Goal: Task Accomplishment & Management: Manage account settings

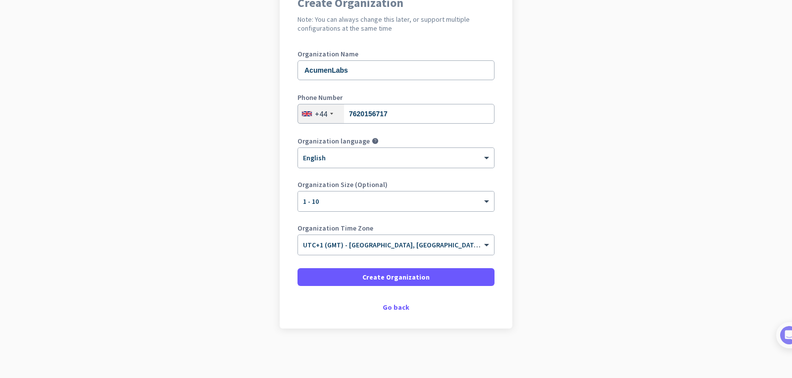
scroll to position [101, 0]
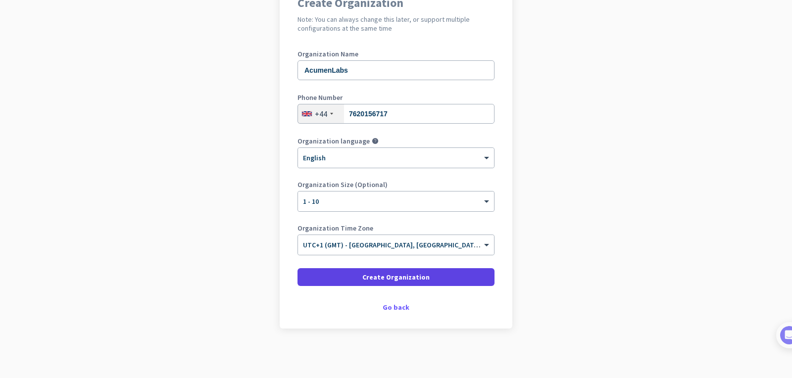
click at [396, 279] on span "Create Organization" at bounding box center [396, 277] width 67 height 10
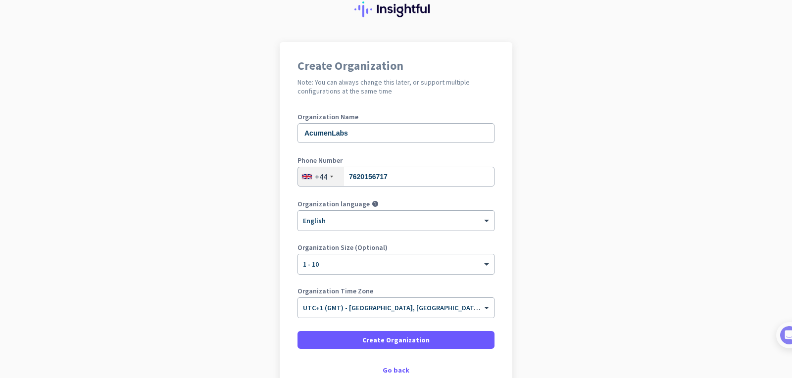
scroll to position [38, 0]
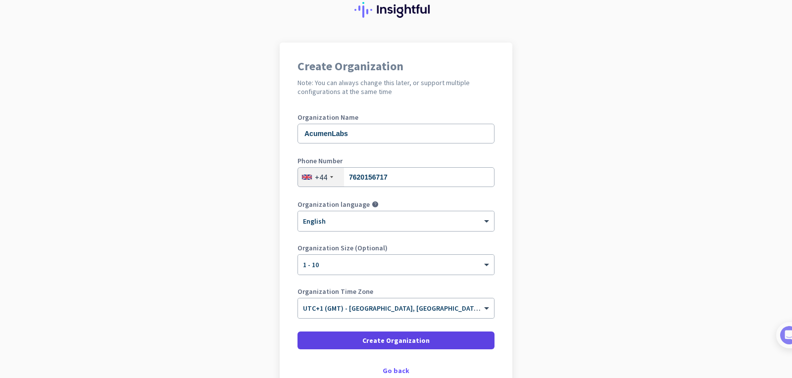
click at [395, 343] on span "Create Organization" at bounding box center [396, 341] width 67 height 10
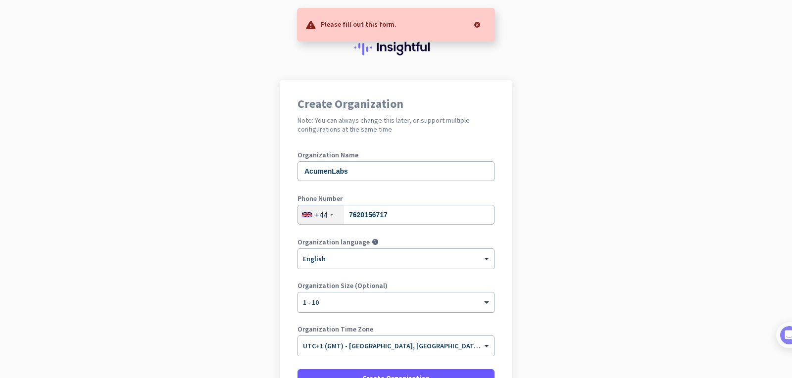
scroll to position [0, 0]
click at [465, 276] on div "Organization language help × English" at bounding box center [396, 259] width 197 height 40
click at [447, 258] on div at bounding box center [396, 256] width 196 height 8
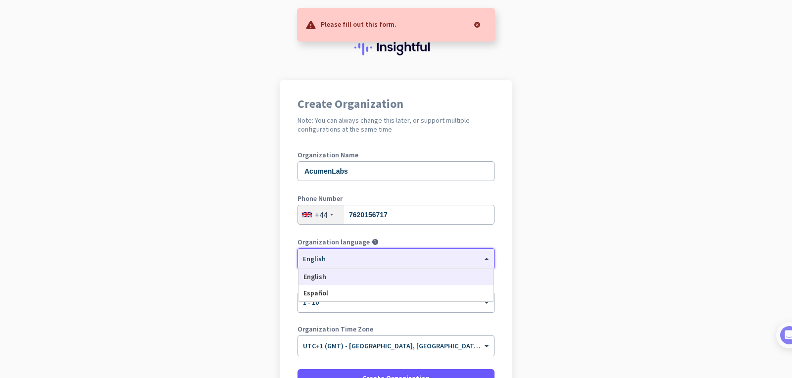
click at [349, 272] on div "English" at bounding box center [396, 277] width 195 height 16
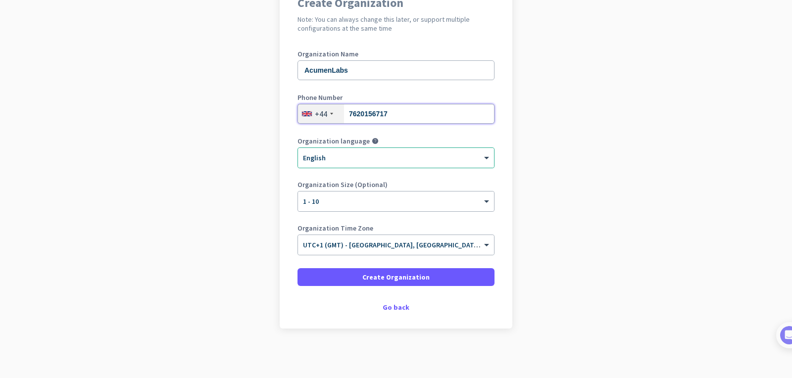
scroll to position [101, 0]
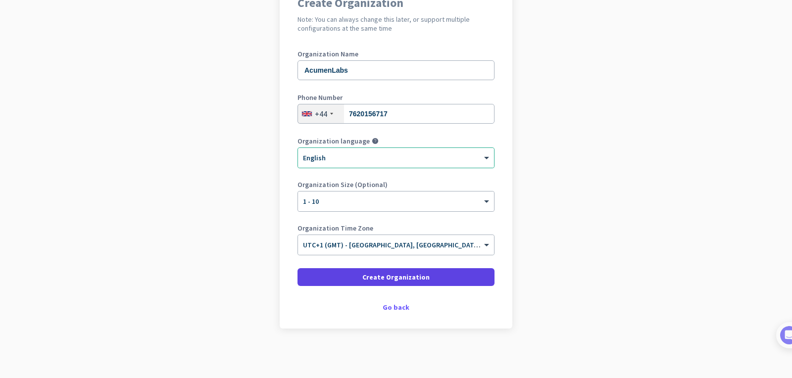
click at [401, 278] on span "Create Organization" at bounding box center [396, 277] width 67 height 10
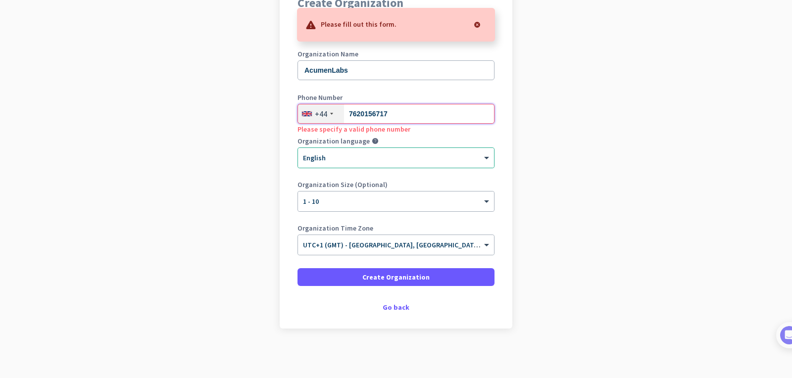
drag, startPoint x: 367, startPoint y: 112, endPoint x: 395, endPoint y: 130, distance: 33.7
click at [367, 112] on input "7620156717" at bounding box center [396, 114] width 197 height 20
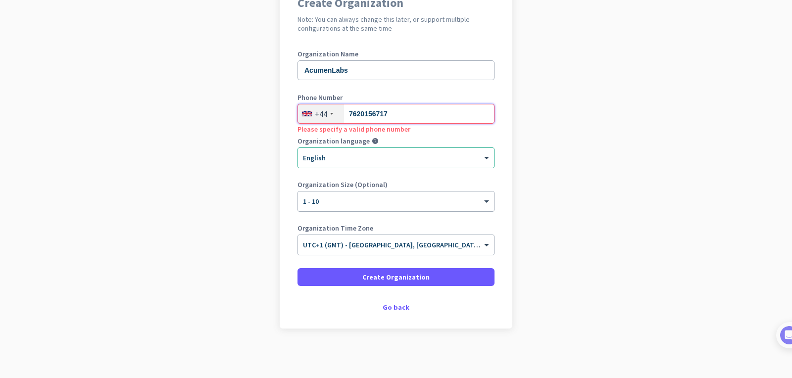
drag, startPoint x: 397, startPoint y: 115, endPoint x: 354, endPoint y: 115, distance: 42.6
click at [354, 115] on input "7620156717" at bounding box center [396, 114] width 197 height 20
type input "7973214553"
click at [449, 134] on div "Organization Name AcumenLabs Phone Number [PHONE_NUMBER] Organization language …" at bounding box center [396, 158] width 197 height 214
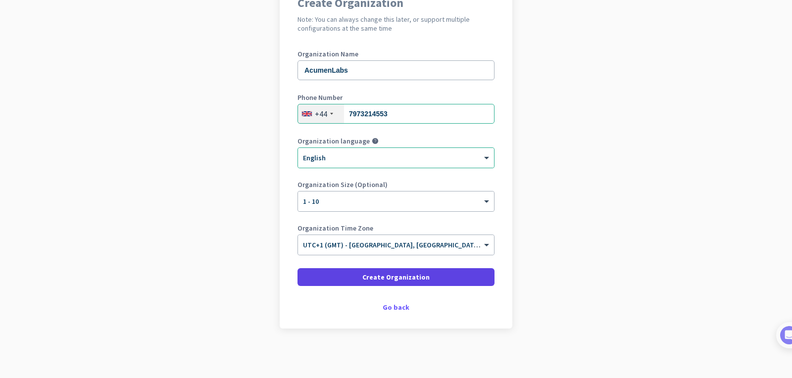
click at [398, 277] on span "Create Organization" at bounding box center [396, 277] width 67 height 10
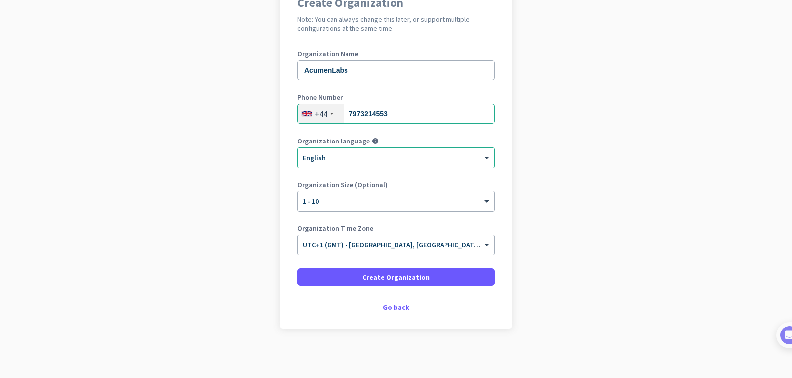
click at [379, 277] on span "Create Organization" at bounding box center [396, 277] width 67 height 10
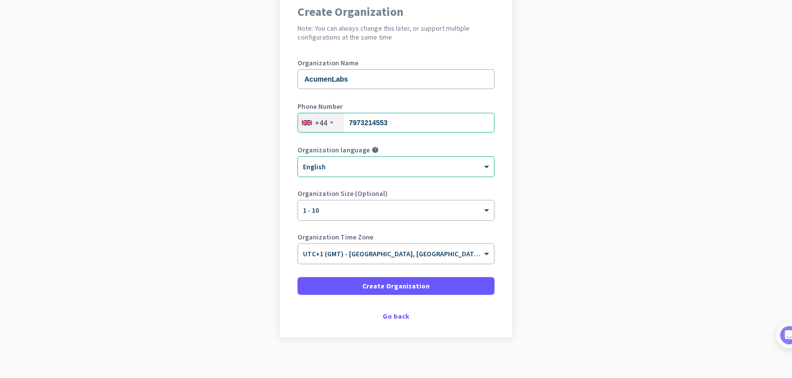
scroll to position [97, 0]
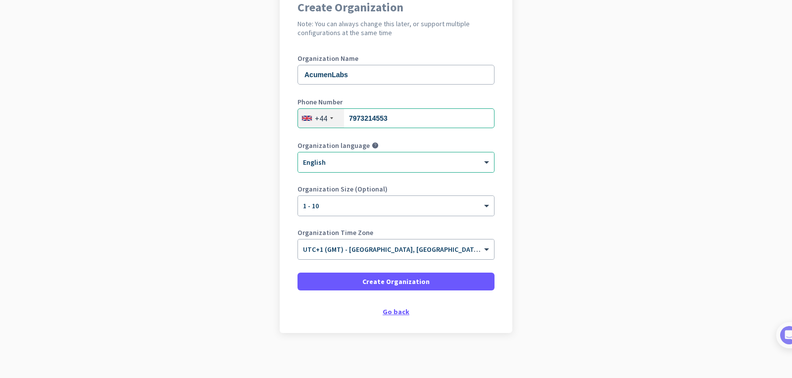
click at [399, 311] on div "Go back" at bounding box center [396, 312] width 197 height 7
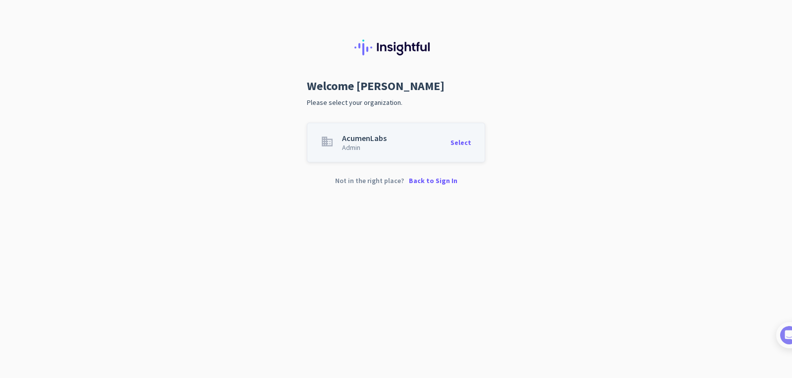
click at [368, 136] on div "AcumenLabs" at bounding box center [364, 138] width 45 height 8
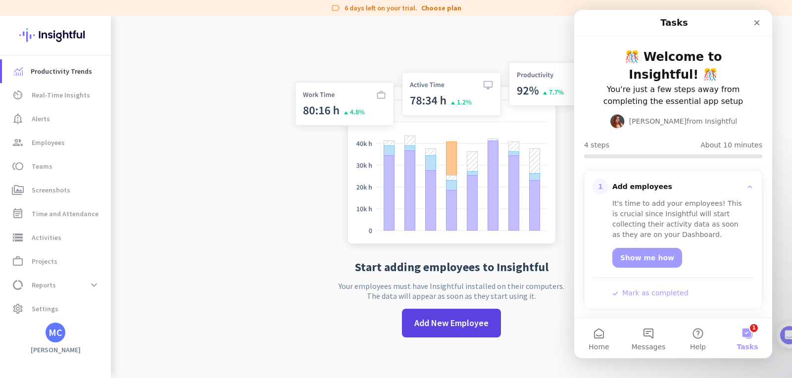
click at [448, 322] on span "Add New Employee" at bounding box center [452, 323] width 74 height 13
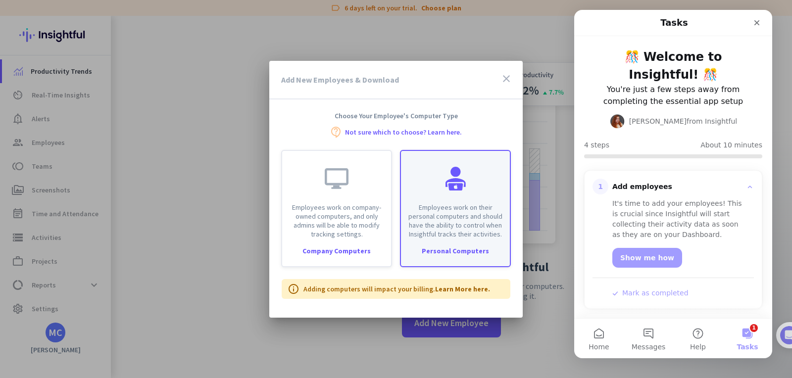
click at [456, 219] on p "Employees work on their personal computers and should have the ability to contr…" at bounding box center [455, 221] width 97 height 36
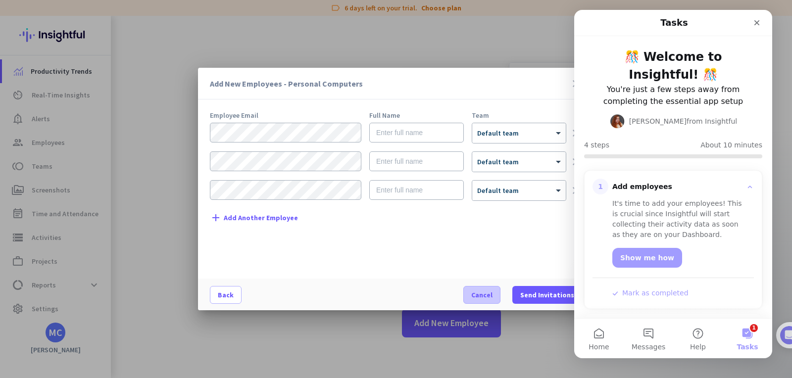
click at [489, 291] on span "Cancel" at bounding box center [482, 295] width 21 height 10
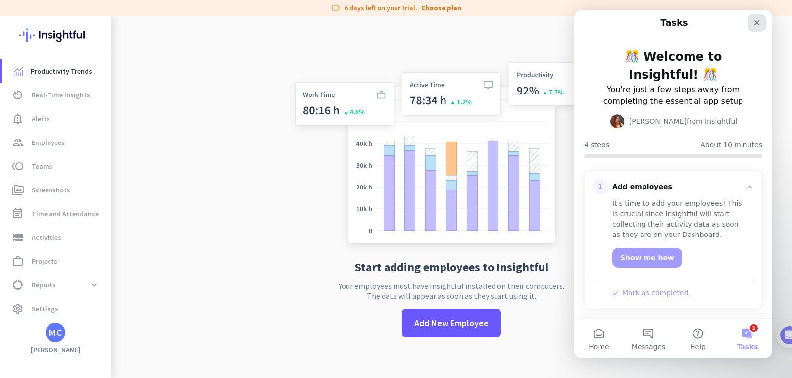
click at [756, 22] on icon "Close" at bounding box center [757, 22] width 5 height 5
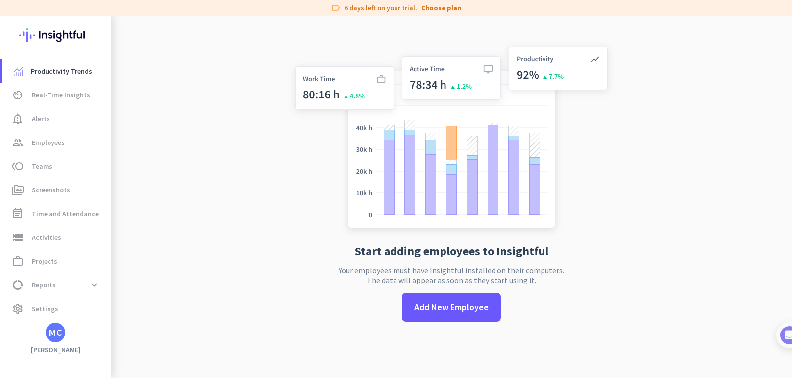
scroll to position [16, 0]
click at [47, 310] on span "Settings" at bounding box center [45, 309] width 27 height 12
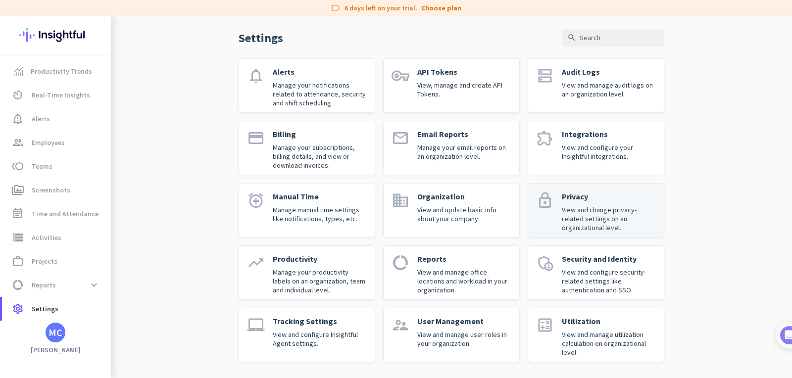
click at [582, 205] on div "Privacy View and change privacy-related settings on an organizational level." at bounding box center [609, 211] width 94 height 38
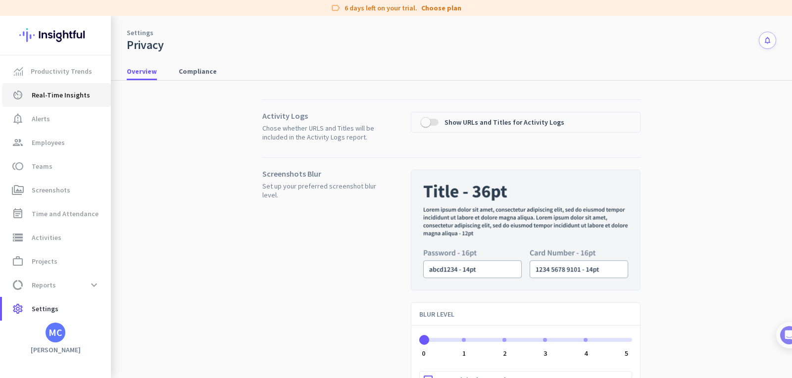
click at [56, 94] on span "Real-Time Insights" at bounding box center [61, 95] width 58 height 12
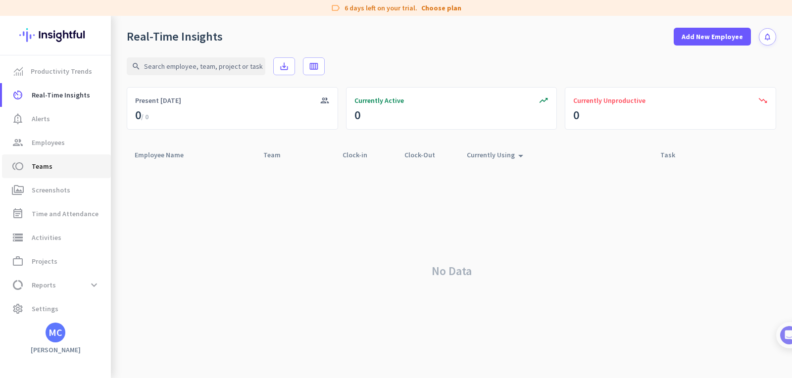
click at [48, 168] on span "Teams" at bounding box center [42, 166] width 21 height 12
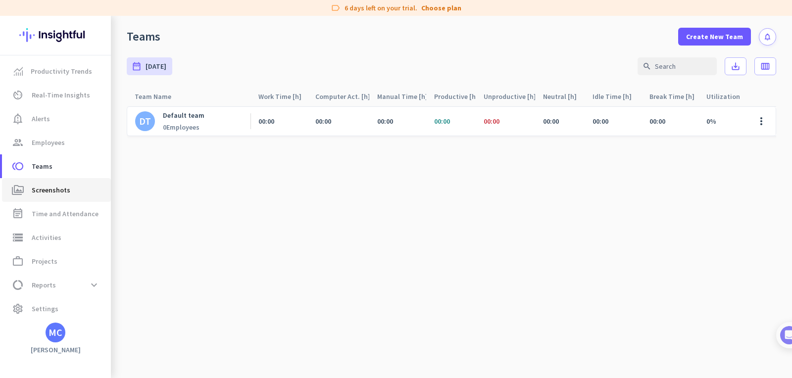
click at [59, 188] on span "Screenshots" at bounding box center [51, 190] width 39 height 12
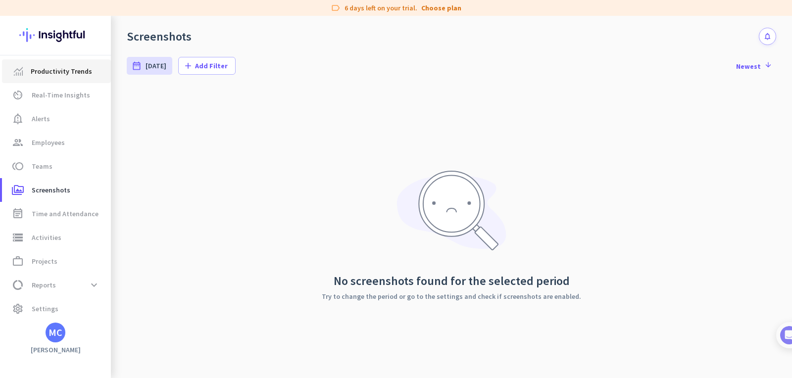
click at [57, 73] on span "Productivity Trends" at bounding box center [61, 71] width 61 height 12
